Goal: Use online tool/utility: Utilize a website feature to perform a specific function

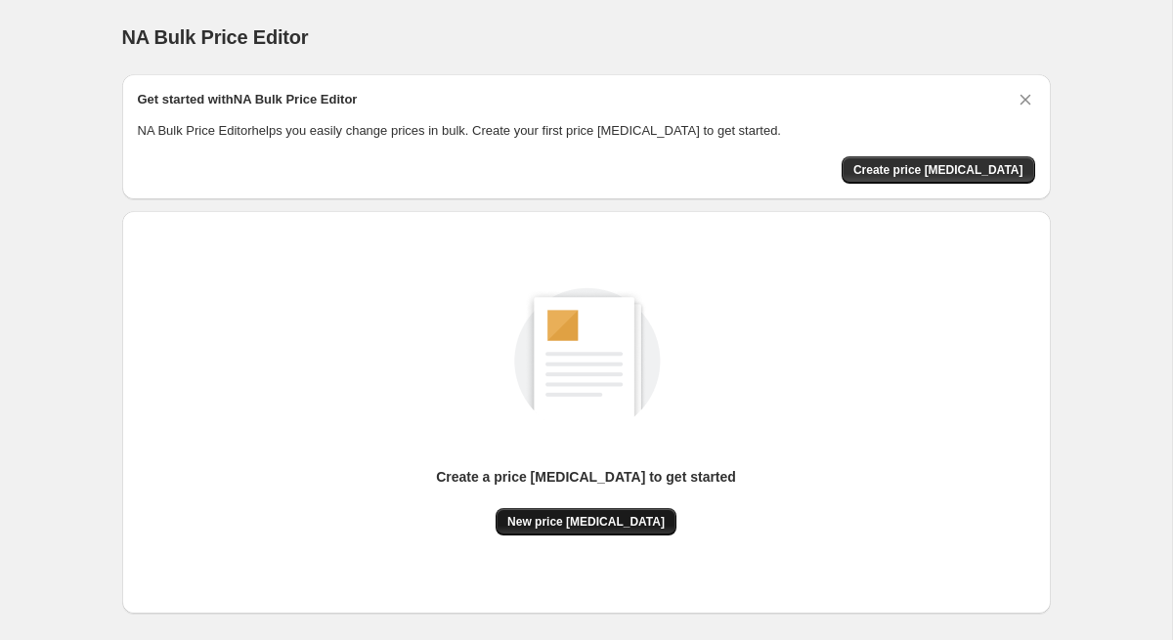
click at [603, 532] on button "New price change job" at bounding box center [585, 521] width 181 height 27
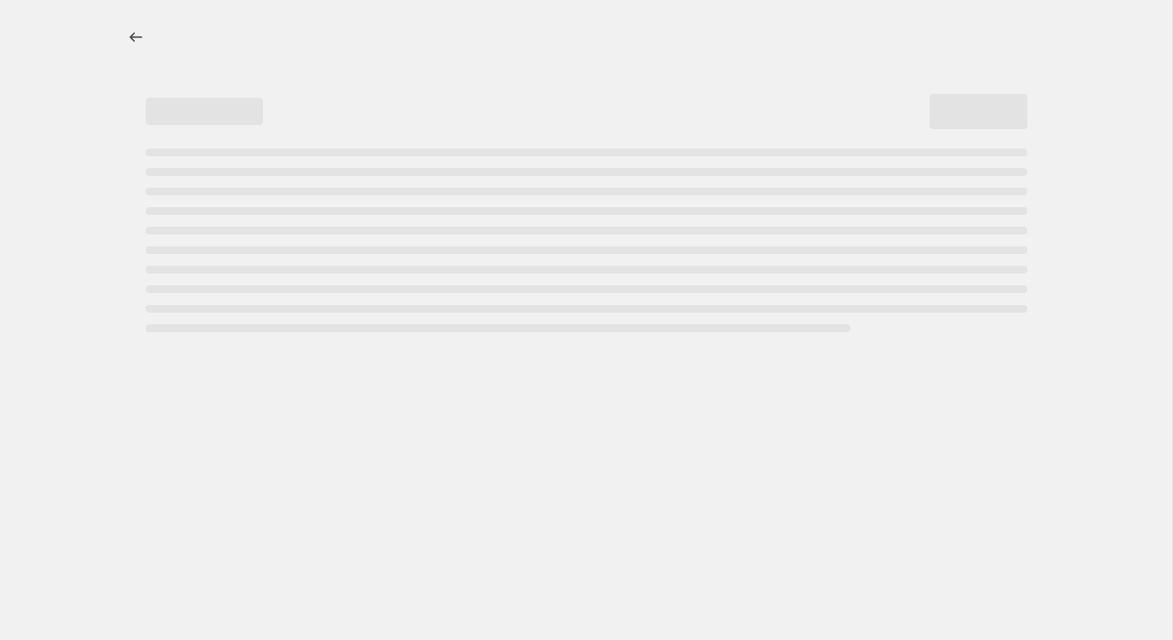
select select "percentage"
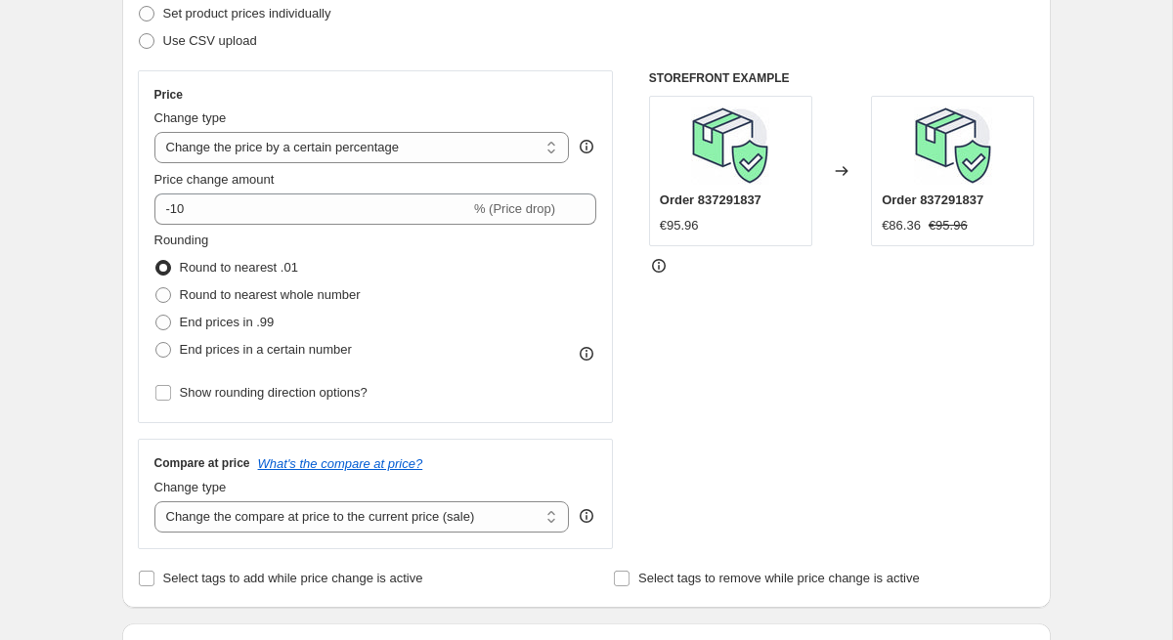
scroll to position [341, 0]
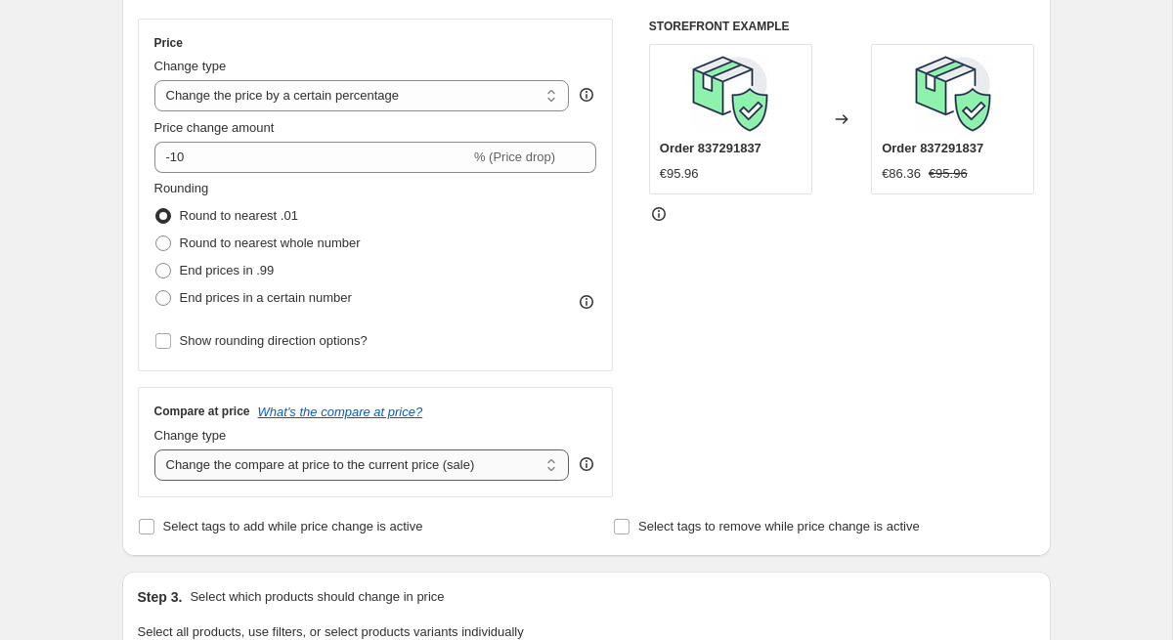
click at [459, 474] on select "Change the compare at price to the current price (sale) Change the compare at p…" at bounding box center [361, 464] width 415 height 31
click at [437, 475] on select "Change the compare at price to the current price (sale) Change the compare at p…" at bounding box center [361, 464] width 415 height 31
click at [419, 466] on select "Change the compare at price to the current price (sale) Change the compare at p…" at bounding box center [361, 464] width 415 height 31
click at [442, 465] on select "Change the compare at price to the current price (sale) Change the compare at p…" at bounding box center [361, 464] width 415 height 31
select select "remove"
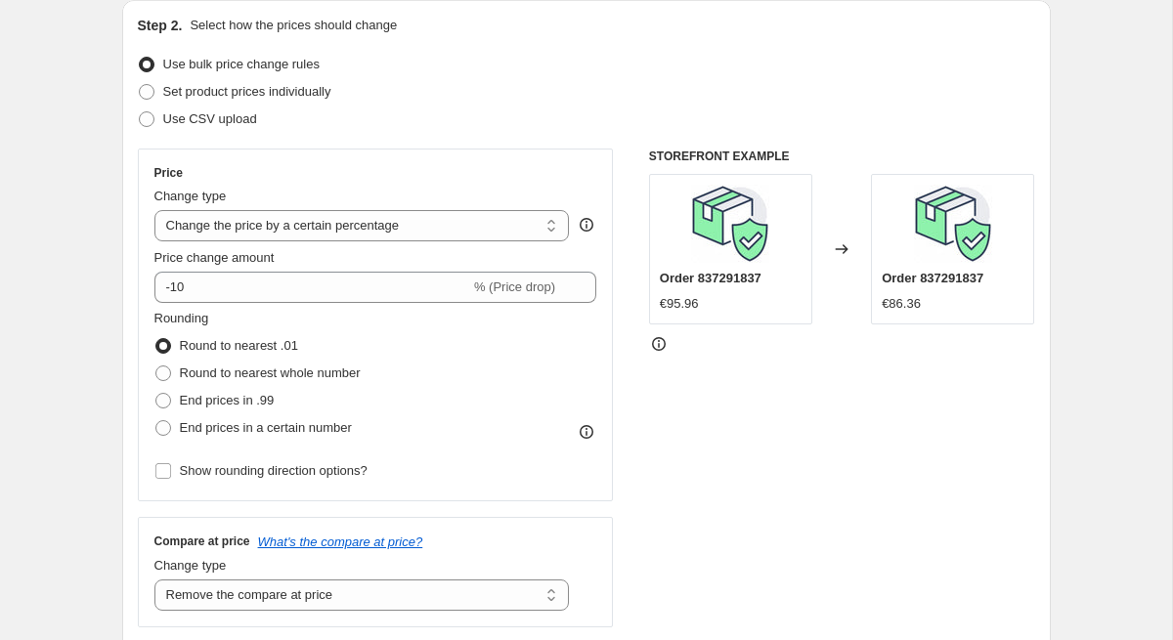
scroll to position [191, 0]
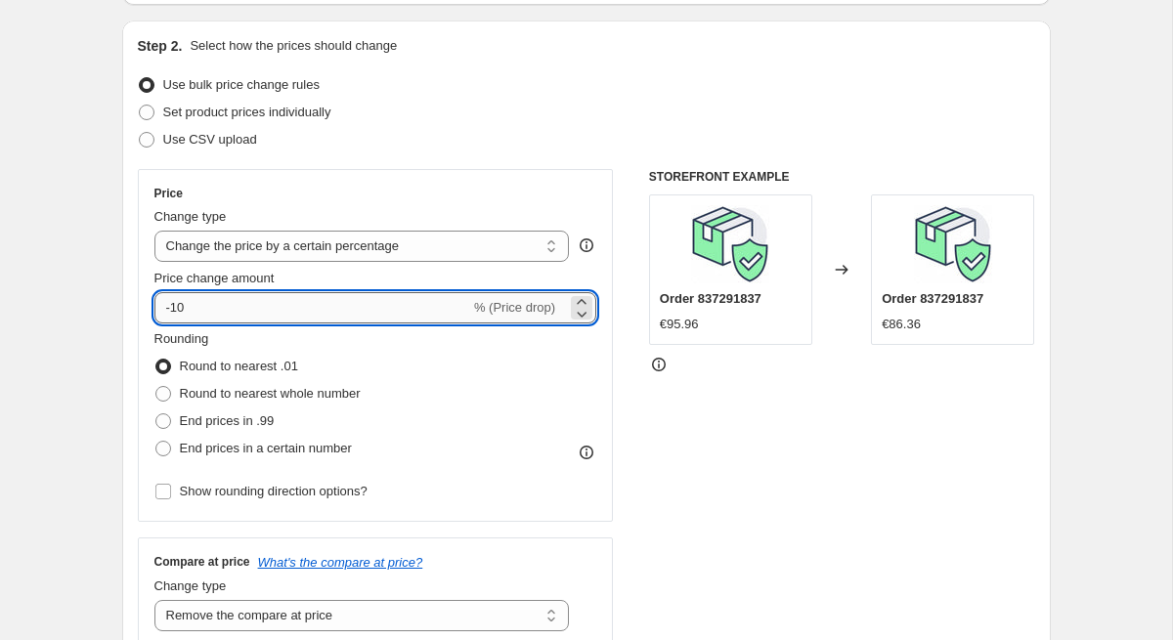
click at [186, 311] on input "-10" at bounding box center [312, 307] width 316 height 31
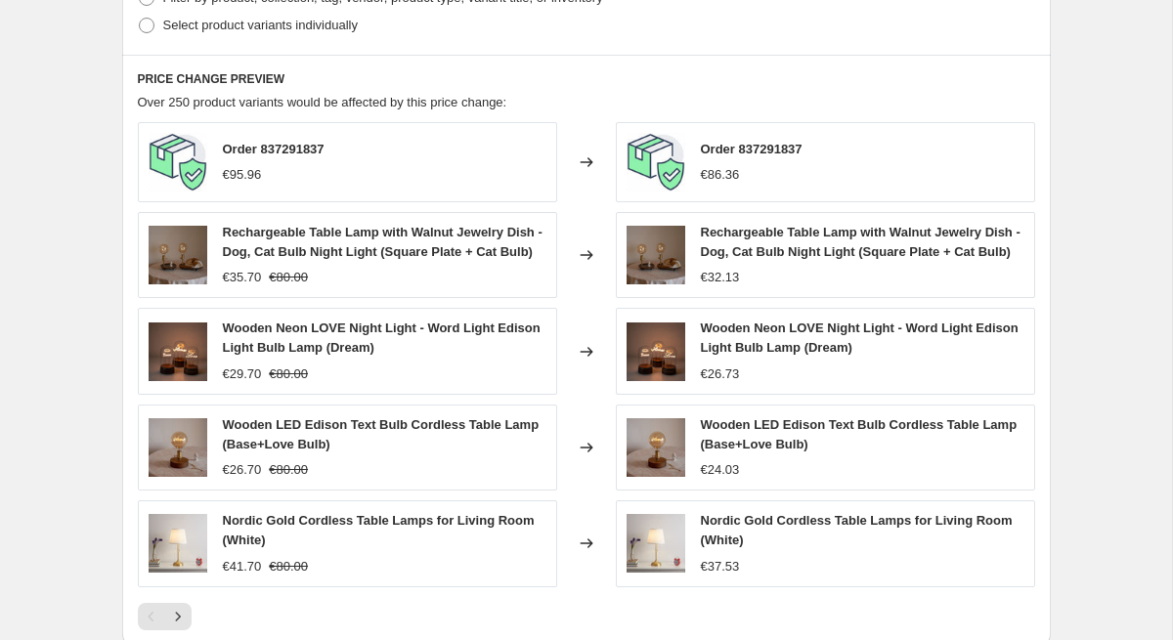
scroll to position [1357, 0]
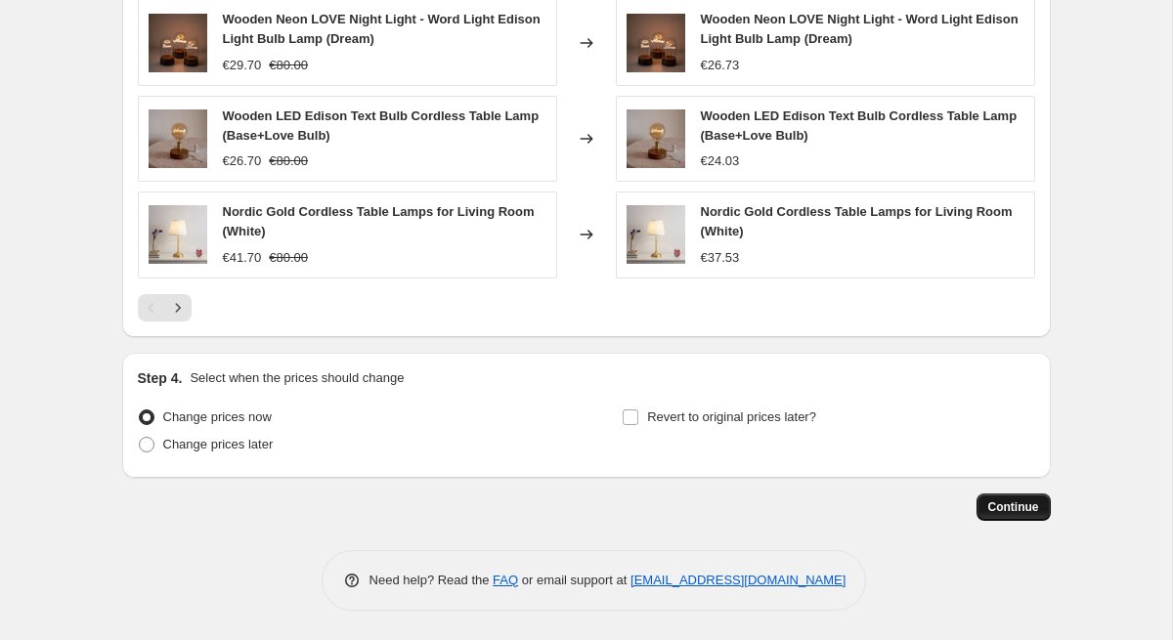
click at [1036, 512] on span "Continue" at bounding box center [1013, 507] width 51 height 16
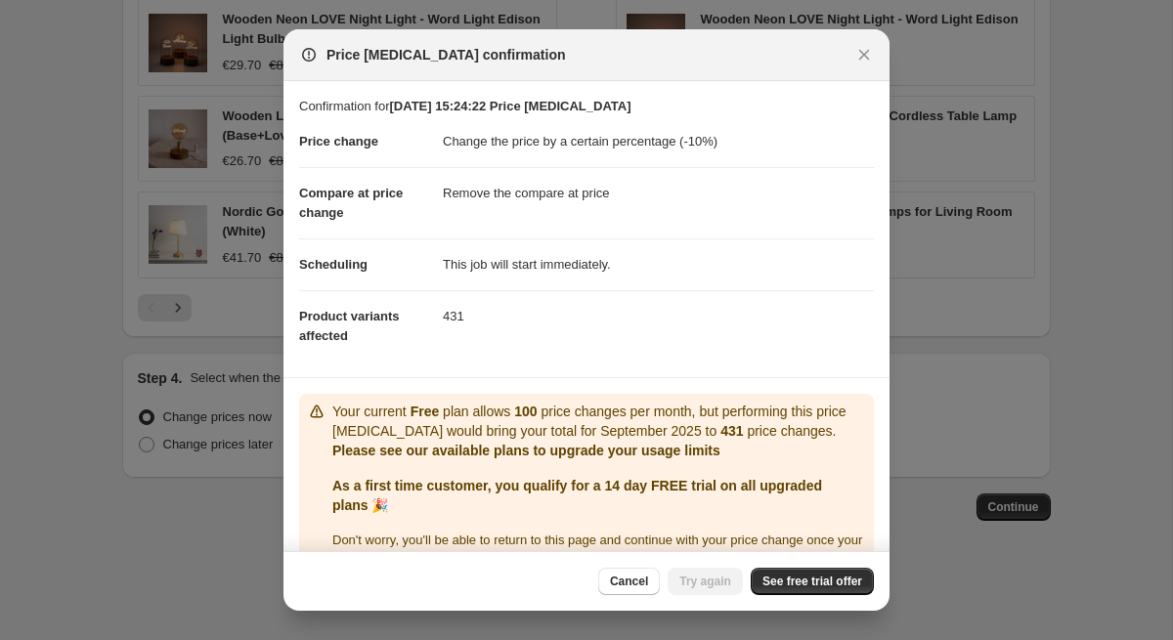
scroll to position [42, 0]
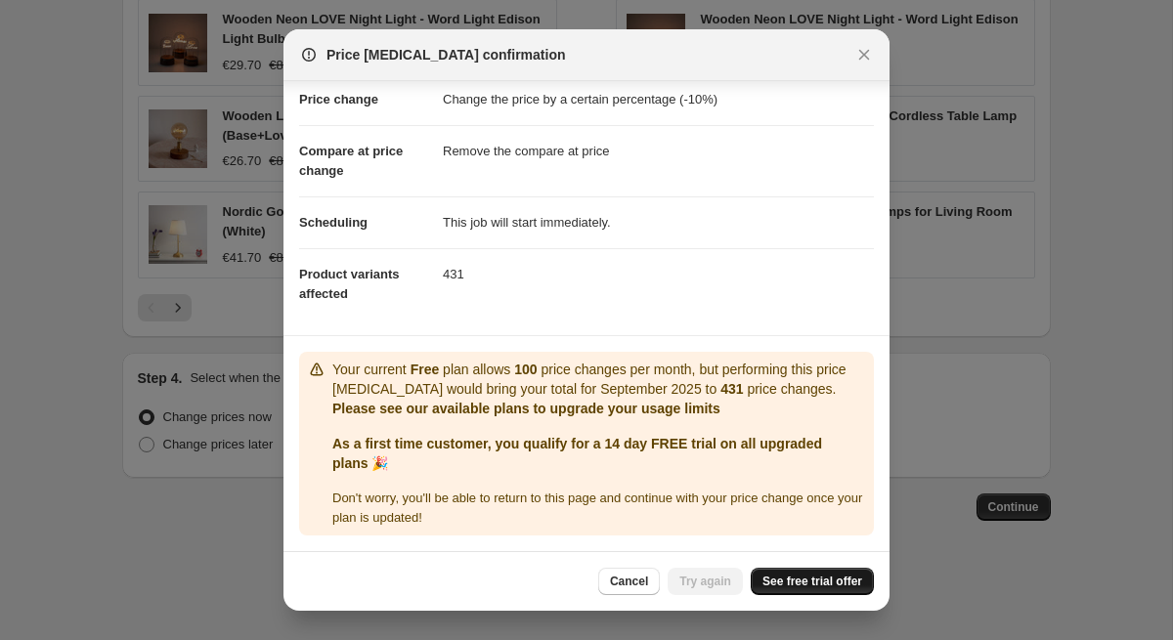
click at [819, 583] on span "See free trial offer" at bounding box center [812, 582] width 100 height 16
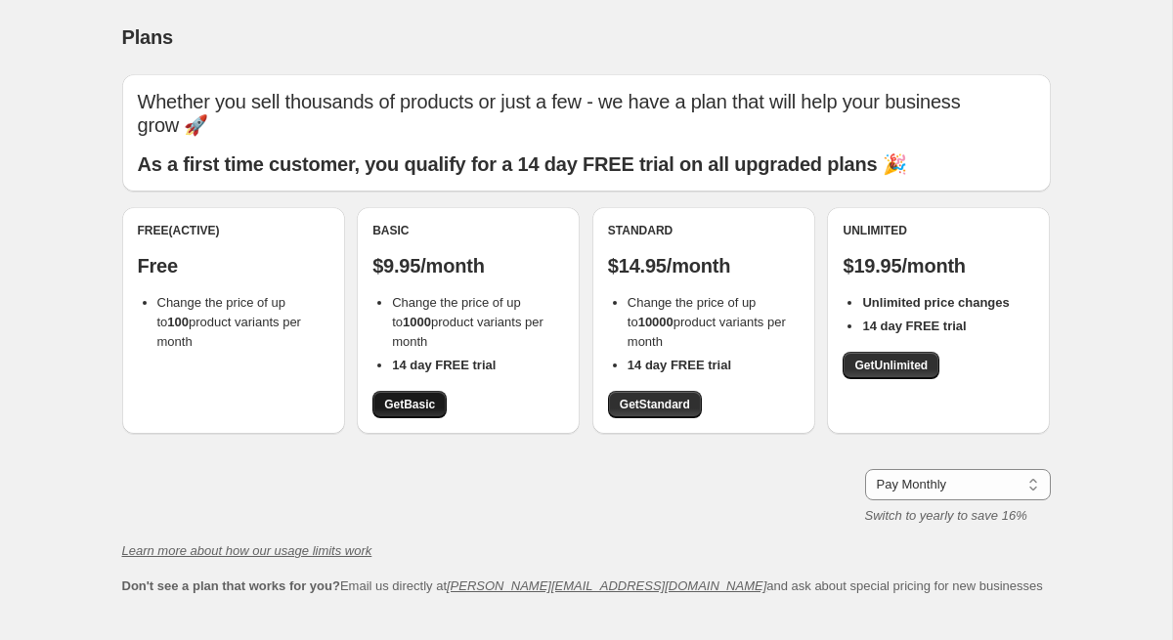
click at [427, 397] on span "Get Basic" at bounding box center [409, 405] width 51 height 16
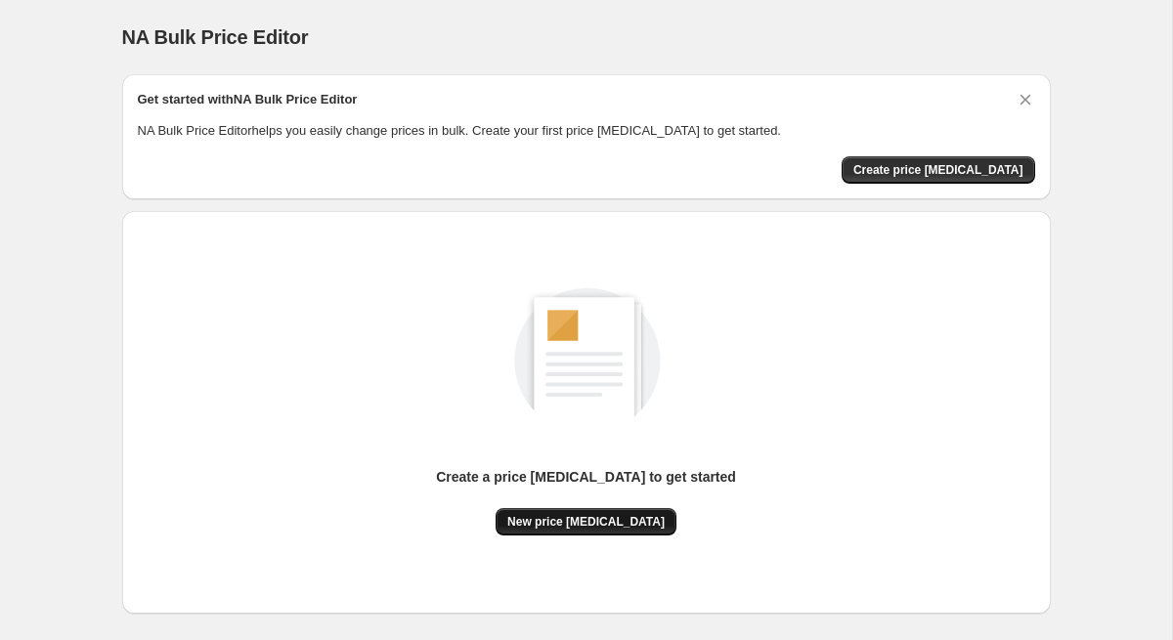
click at [583, 527] on span "New price change job" at bounding box center [585, 522] width 157 height 16
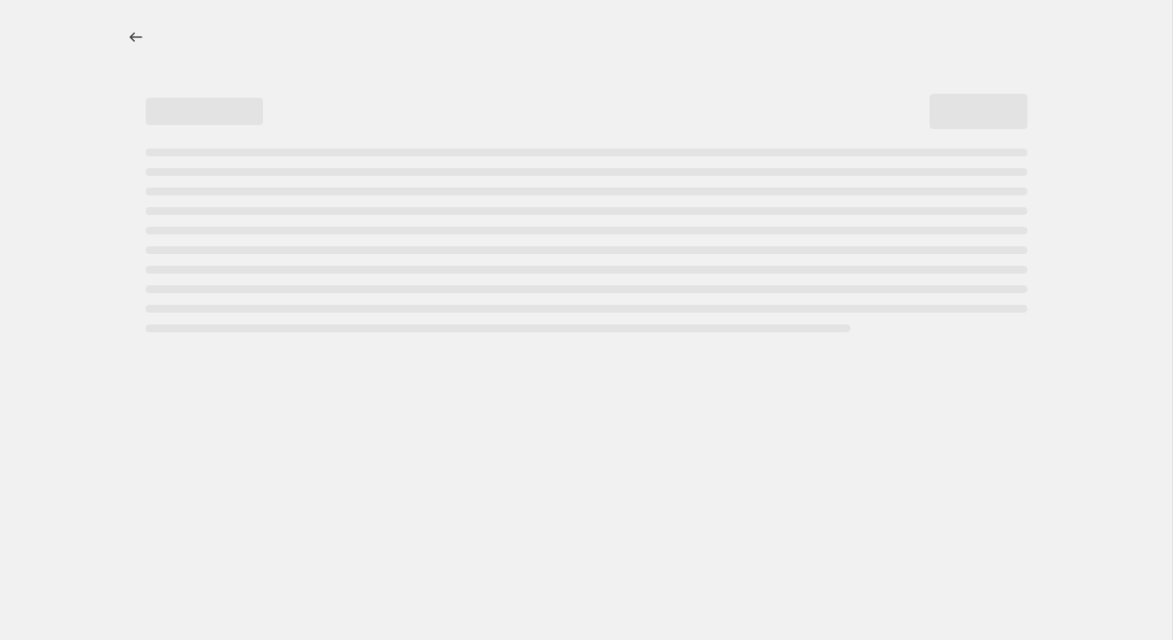
select select "percentage"
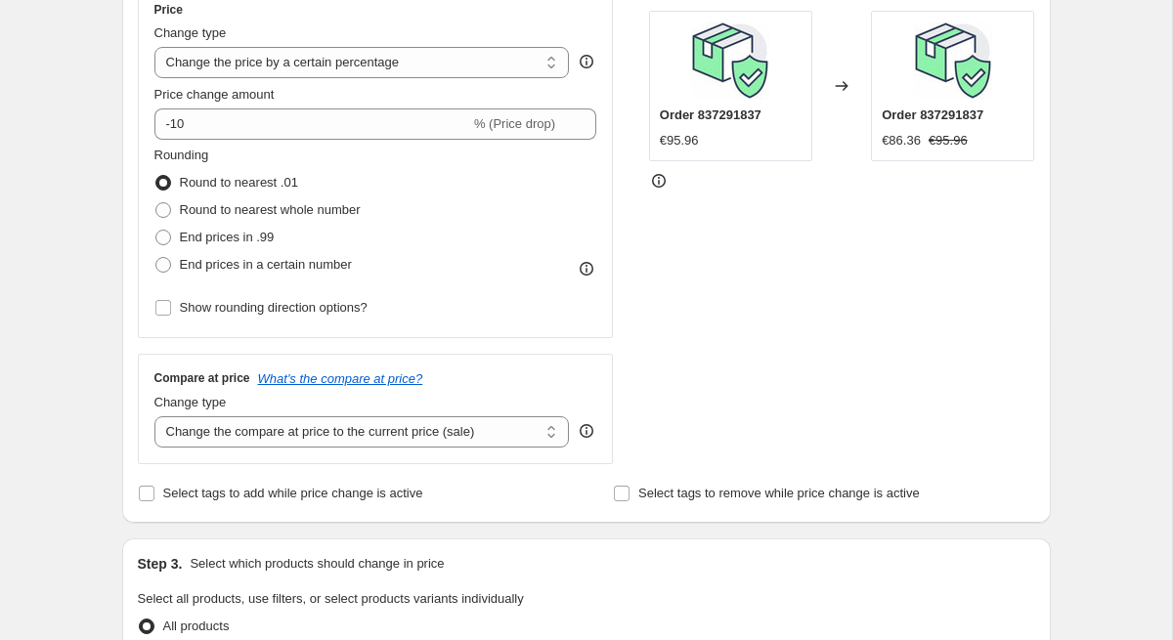
scroll to position [423, 0]
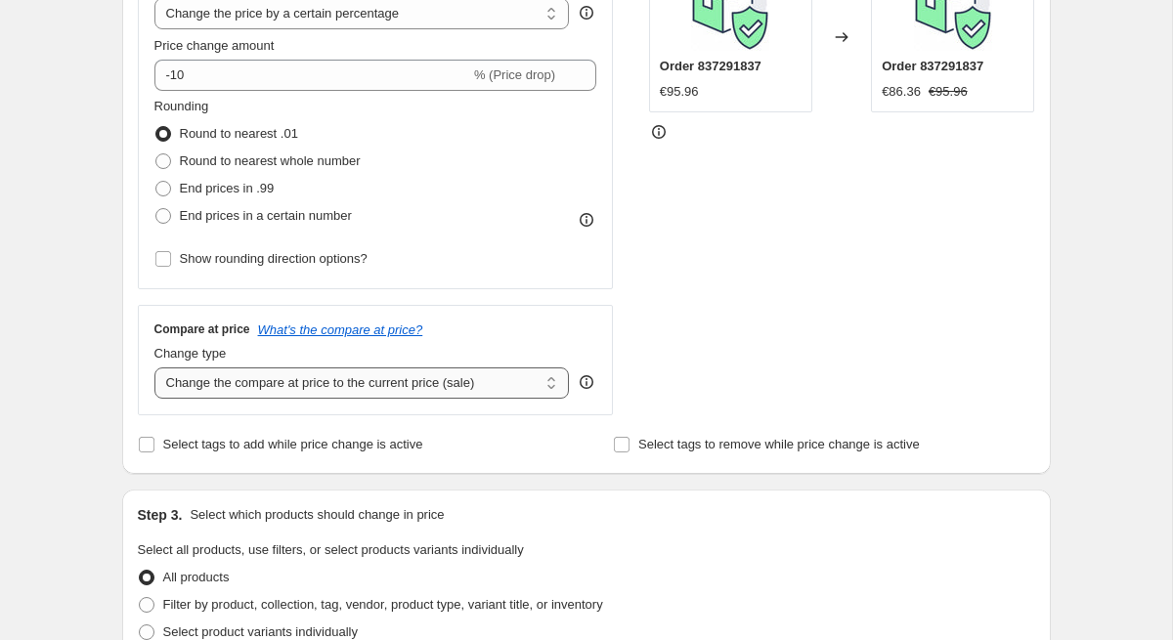
click at [289, 383] on select "Change the compare at price to the current price (sale) Change the compare at p…" at bounding box center [361, 382] width 415 height 31
select select "remove"
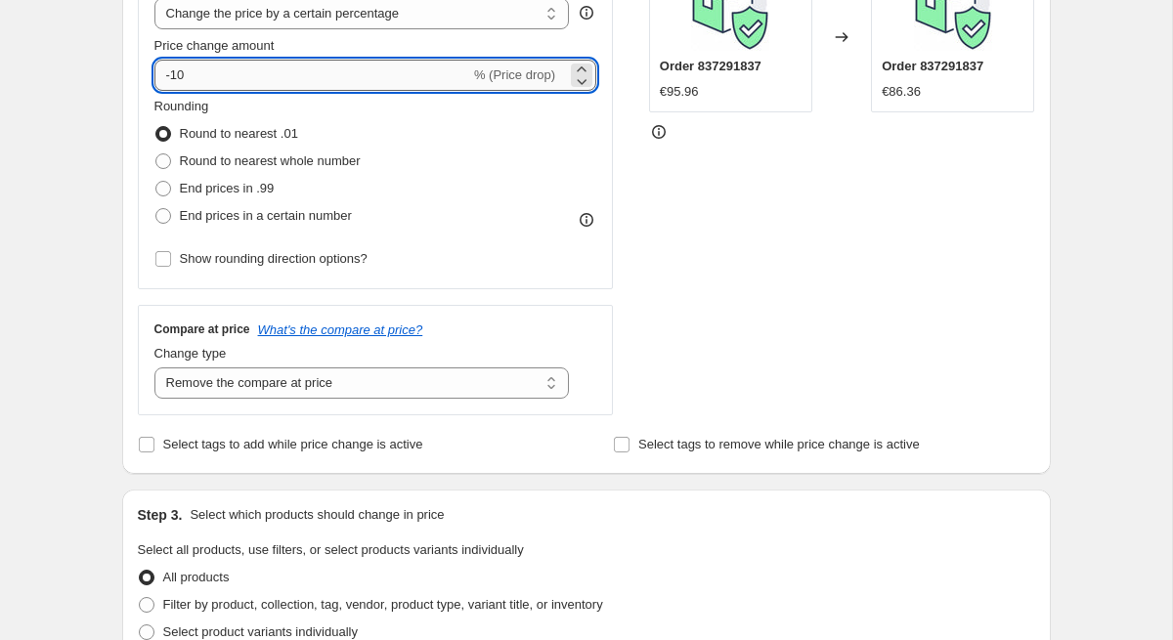
click at [187, 74] on input "-10" at bounding box center [312, 75] width 316 height 31
type input "-12"
click at [104, 189] on div "Create new price change job. This page is ready Create new price change job Dra…" at bounding box center [586, 566] width 975 height 1979
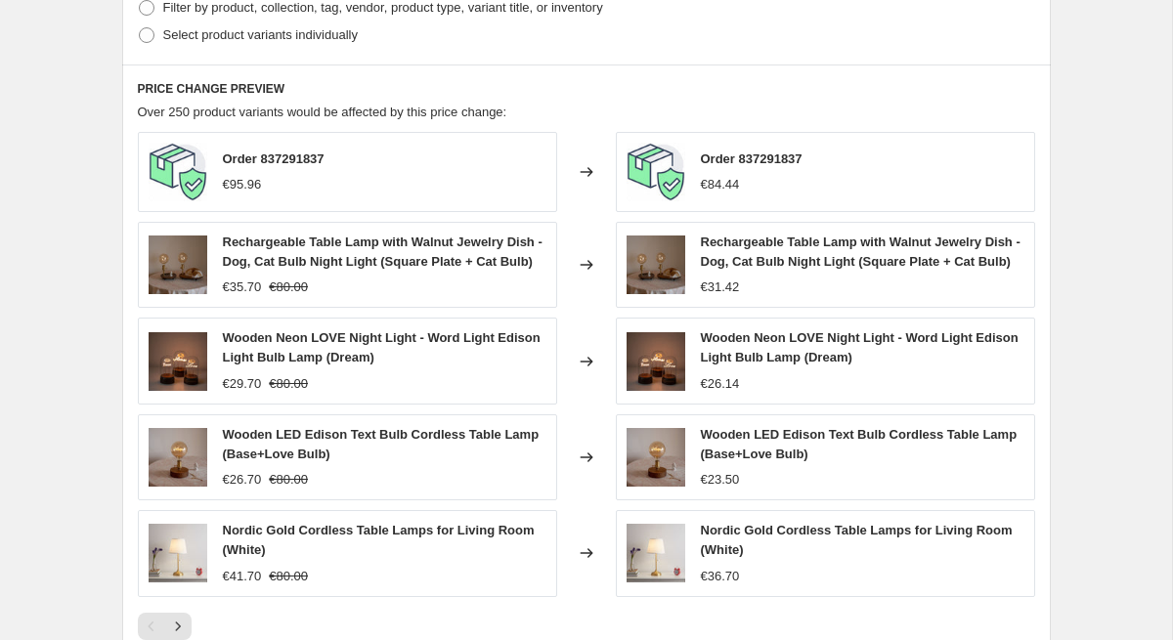
scroll to position [1357, 0]
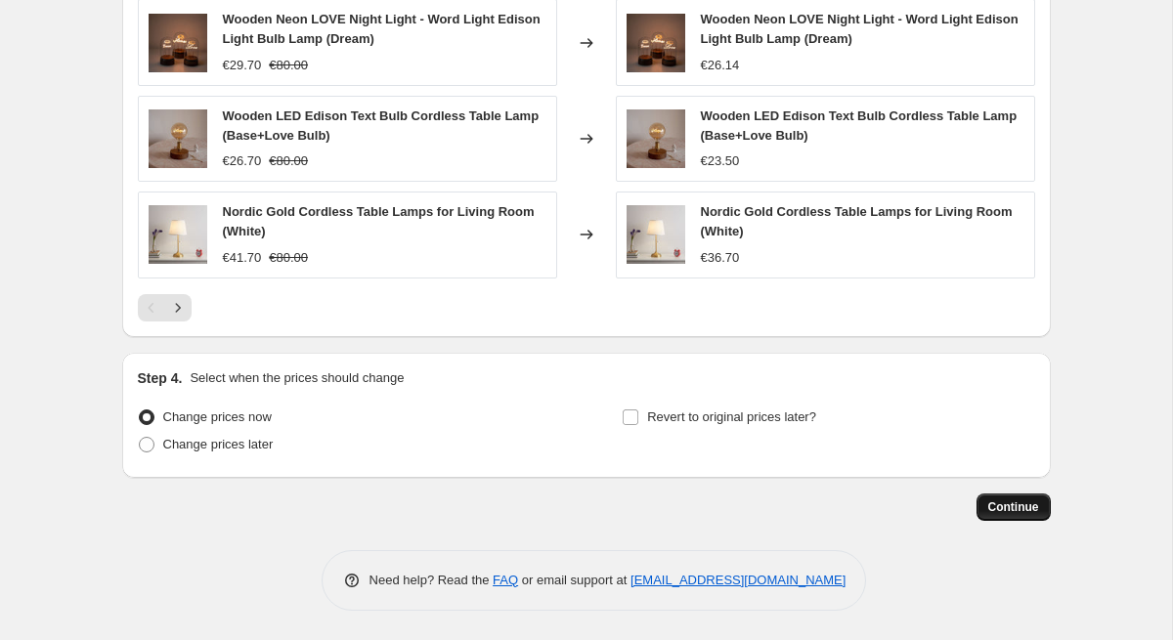
click at [1008, 507] on span "Continue" at bounding box center [1013, 507] width 51 height 16
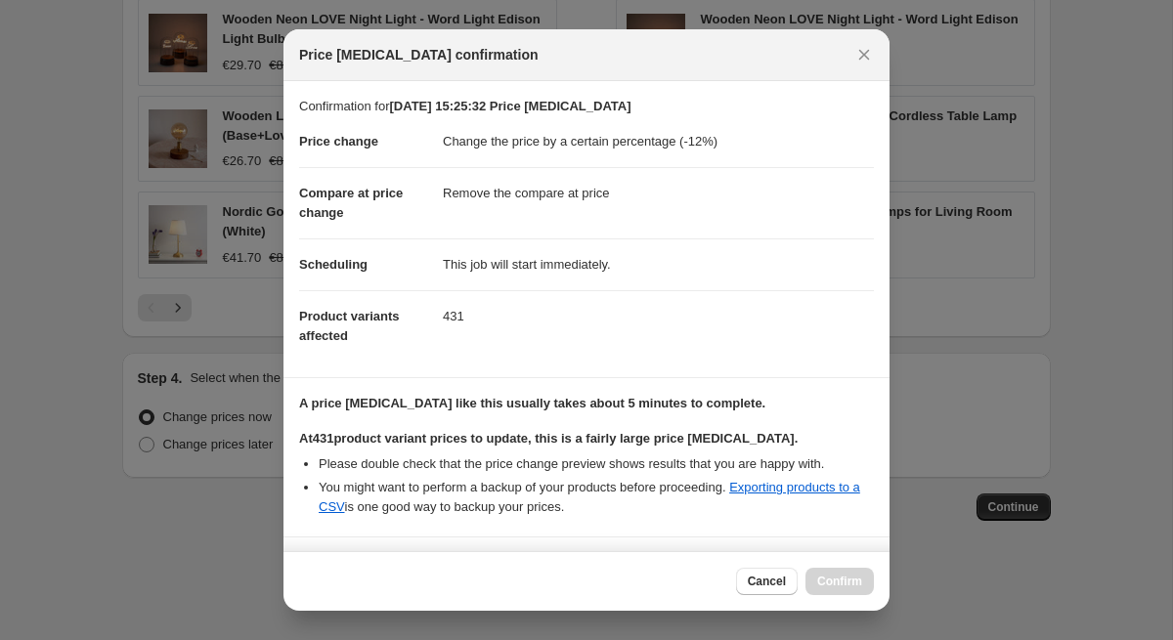
scroll to position [170, 0]
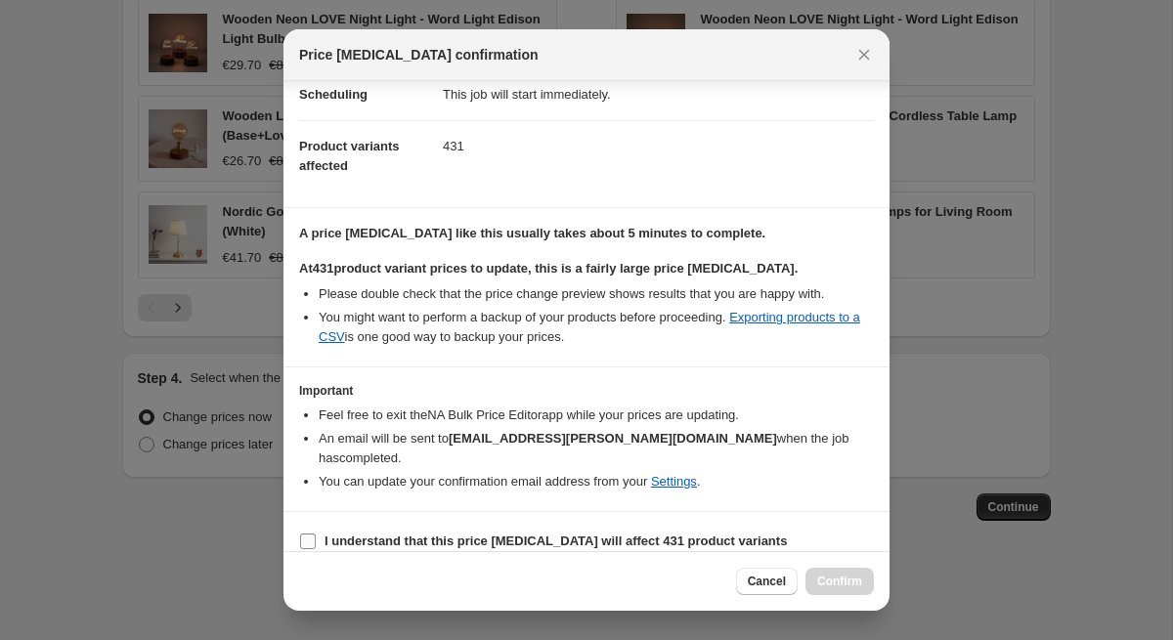
click at [572, 534] on b "I understand that this price change job will affect 431 product variants" at bounding box center [555, 541] width 462 height 15
click at [316, 534] on input "I understand that this price change job will affect 431 product variants" at bounding box center [308, 542] width 16 height 16
checkbox input "true"
click at [828, 584] on span "Confirm" at bounding box center [839, 582] width 45 height 16
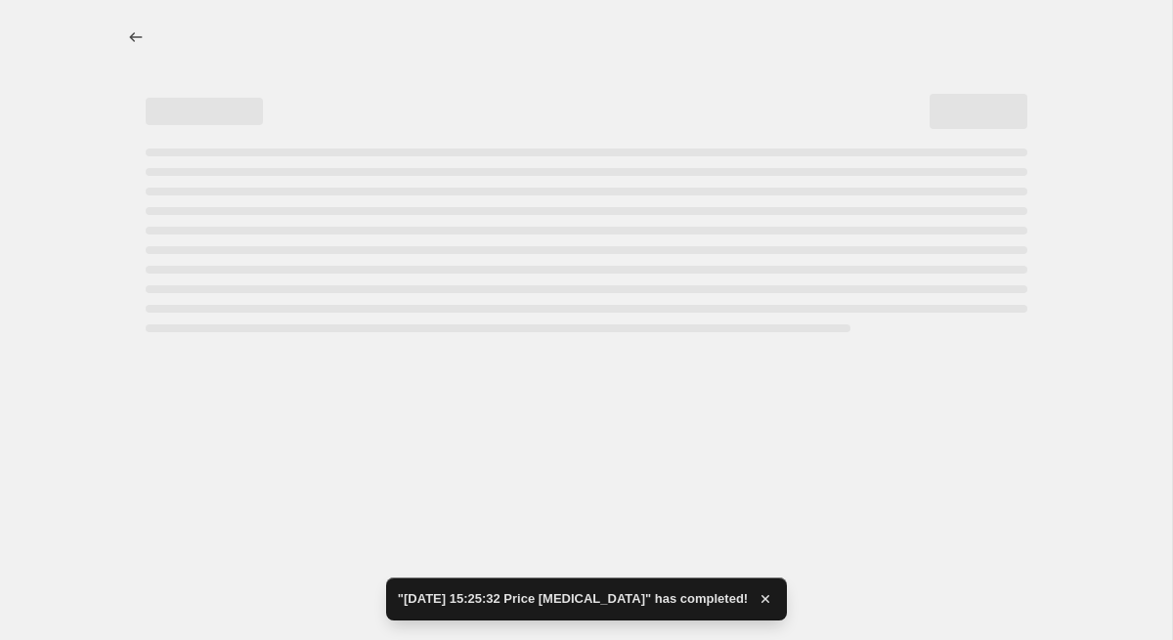
select select "percentage"
select select "remove"
